Goal: Book appointment/travel/reservation

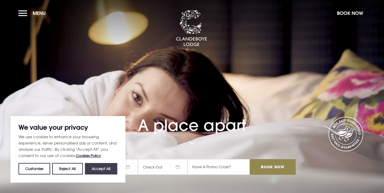
click at [91, 169] on button "Accept All" at bounding box center [101, 168] width 32 height 11
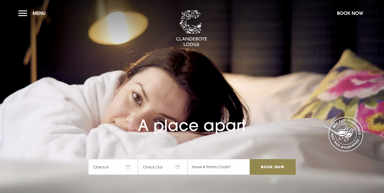
checkbox input "true"
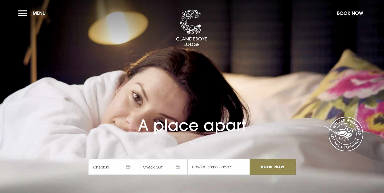
click at [113, 165] on span "Check In" at bounding box center [113, 167] width 50 height 16
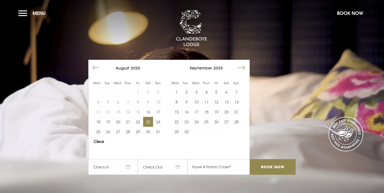
click at [148, 123] on button "23" at bounding box center [148, 122] width 10 height 10
click at [159, 120] on button "24" at bounding box center [158, 122] width 10 height 10
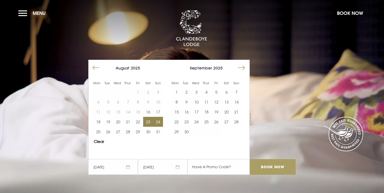
click at [270, 169] on input "Book Now" at bounding box center [272, 167] width 46 height 16
